Goal: Information Seeking & Learning: Learn about a topic

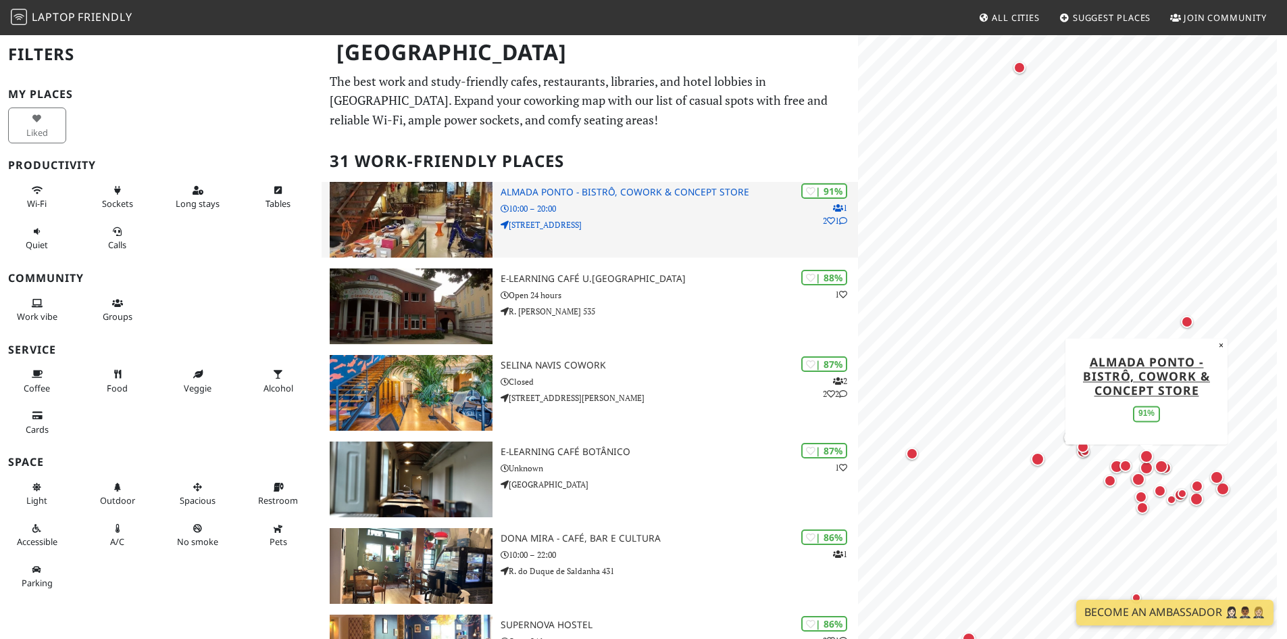
click at [521, 187] on h3 "Almada Ponto - Bistrô, Cowork & Concept Store" at bounding box center [679, 191] width 357 height 11
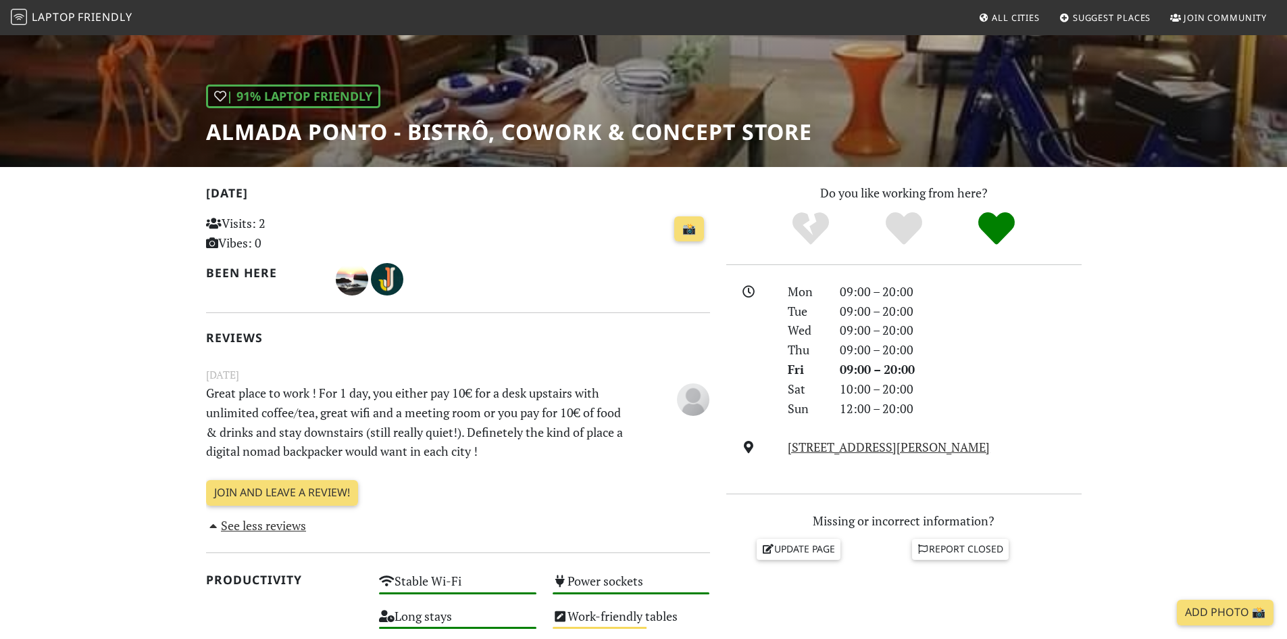
scroll to position [147, 0]
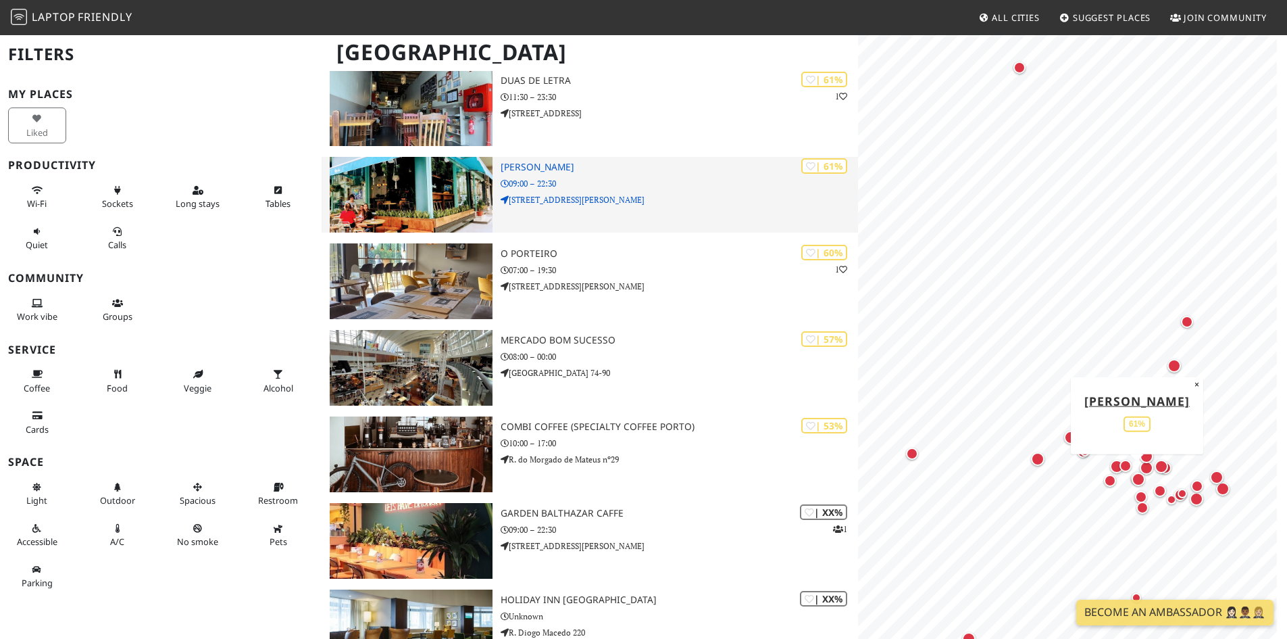
scroll to position [2189, 0]
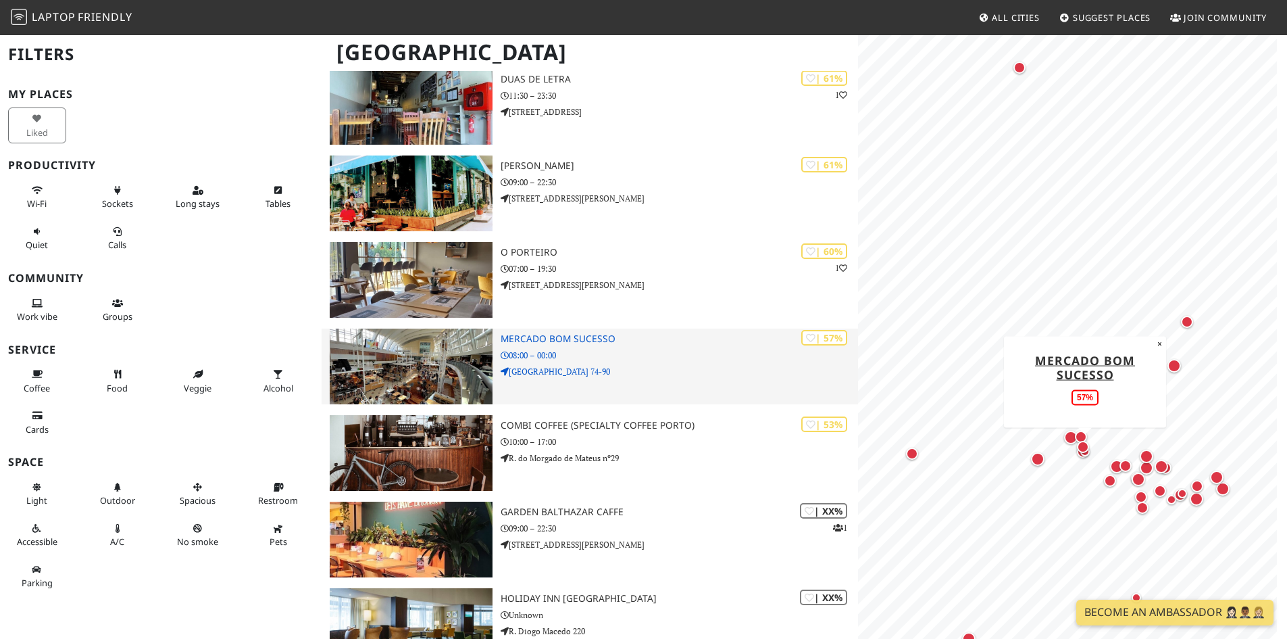
click at [591, 357] on p "08:00 – 00:00" at bounding box center [679, 355] width 357 height 13
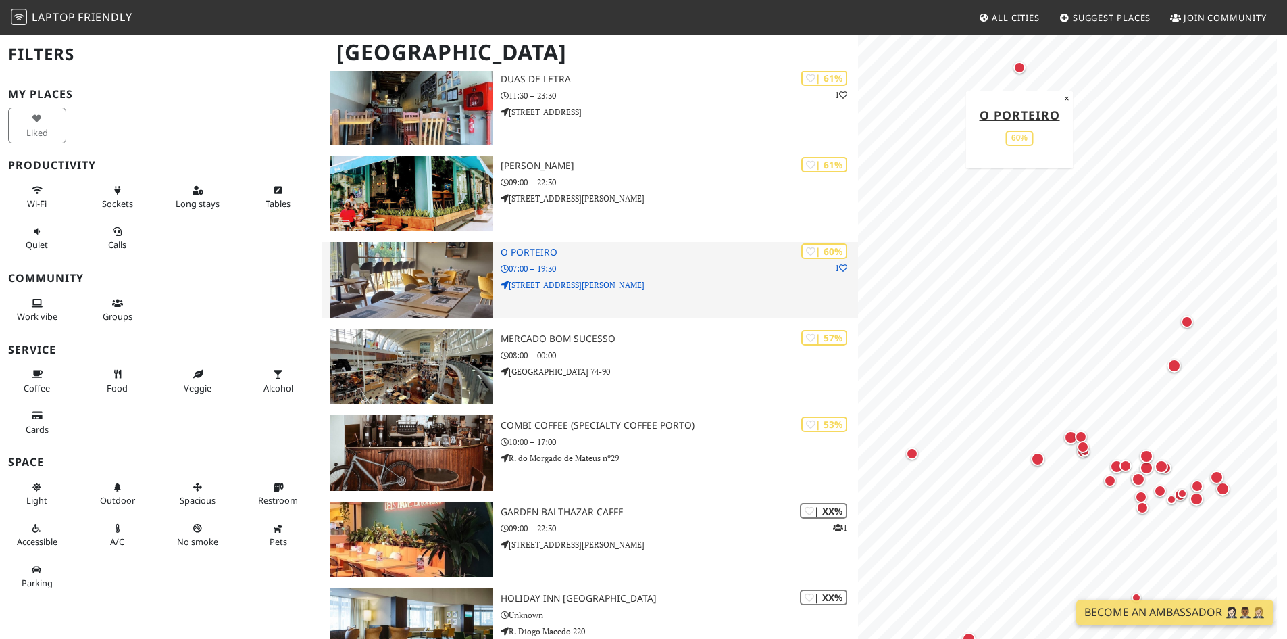
scroll to position [2311, 0]
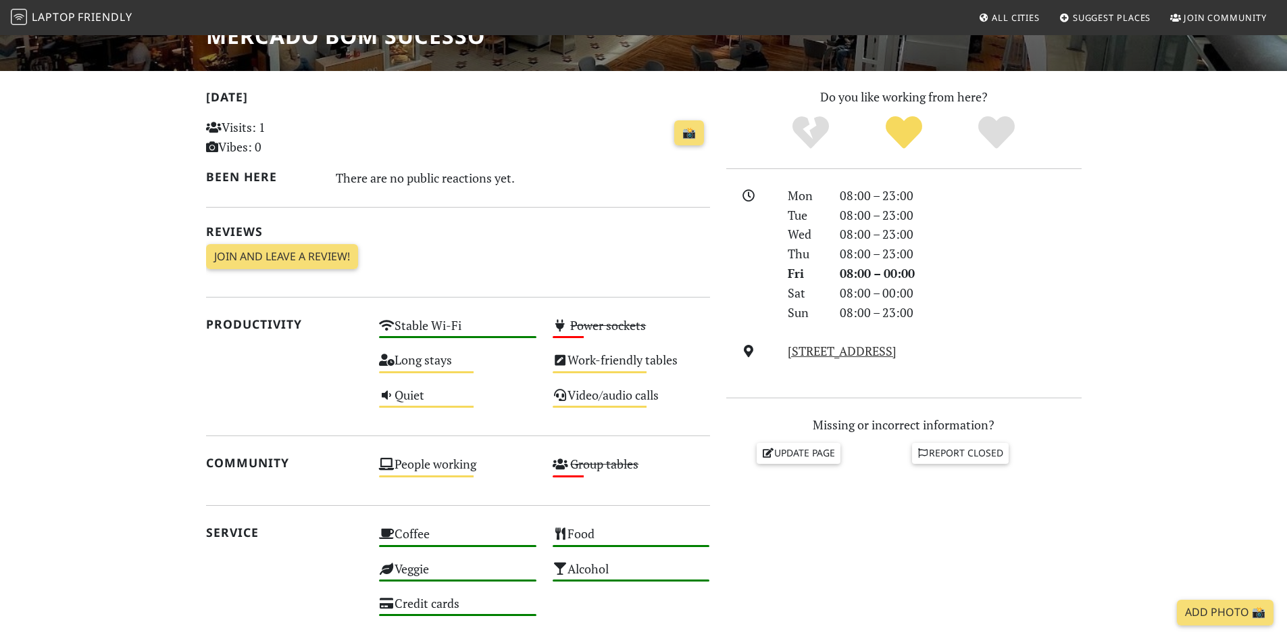
scroll to position [234, 0]
